Goal: Task Accomplishment & Management: Use online tool/utility

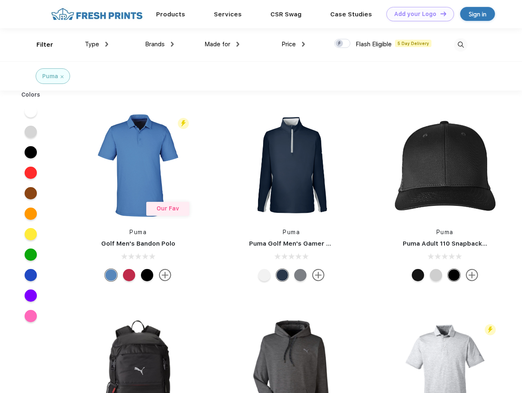
click at [417, 14] on link "Add your Logo Design Tool" at bounding box center [420, 14] width 68 height 14
click at [0, 0] on div "Design Tool" at bounding box center [0, 0] width 0 height 0
click at [439, 14] on link "Add your Logo Design Tool" at bounding box center [420, 14] width 68 height 14
click at [39, 45] on div "Filter" at bounding box center [44, 44] width 17 height 9
click at [97, 44] on span "Type" at bounding box center [92, 44] width 14 height 7
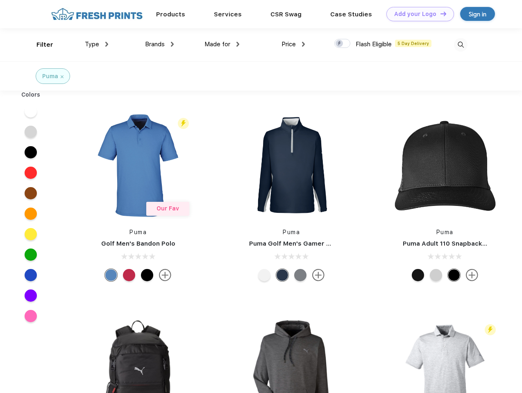
click at [159, 44] on span "Brands" at bounding box center [155, 44] width 20 height 7
click at [222, 44] on span "Made for" at bounding box center [217, 44] width 26 height 7
click at [293, 44] on span "Price" at bounding box center [288, 44] width 14 height 7
click at [342, 44] on div at bounding box center [342, 43] width 16 height 9
click at [340, 44] on input "checkbox" at bounding box center [336, 40] width 5 height 5
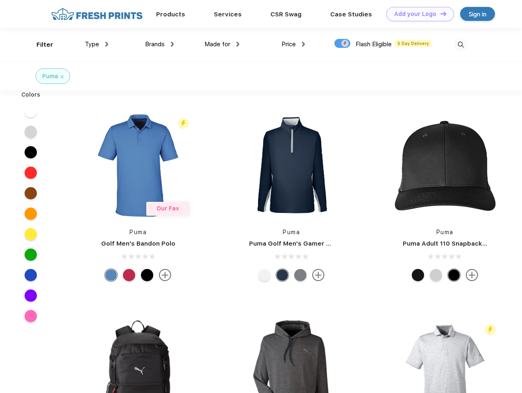
click at [460, 45] on img at bounding box center [461, 45] width 14 height 14
